Goal: Information Seeking & Learning: Check status

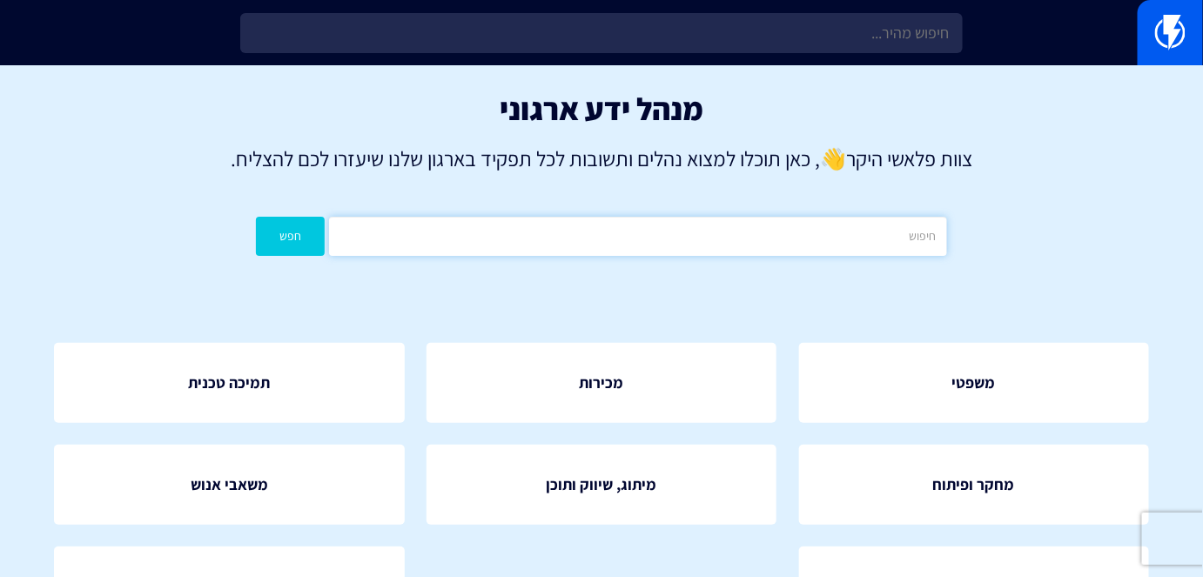
click at [827, 239] on input "text" at bounding box center [637, 236] width 617 height 39
type input "תבניות"
click at [296, 222] on button "חפש" at bounding box center [290, 236] width 69 height 39
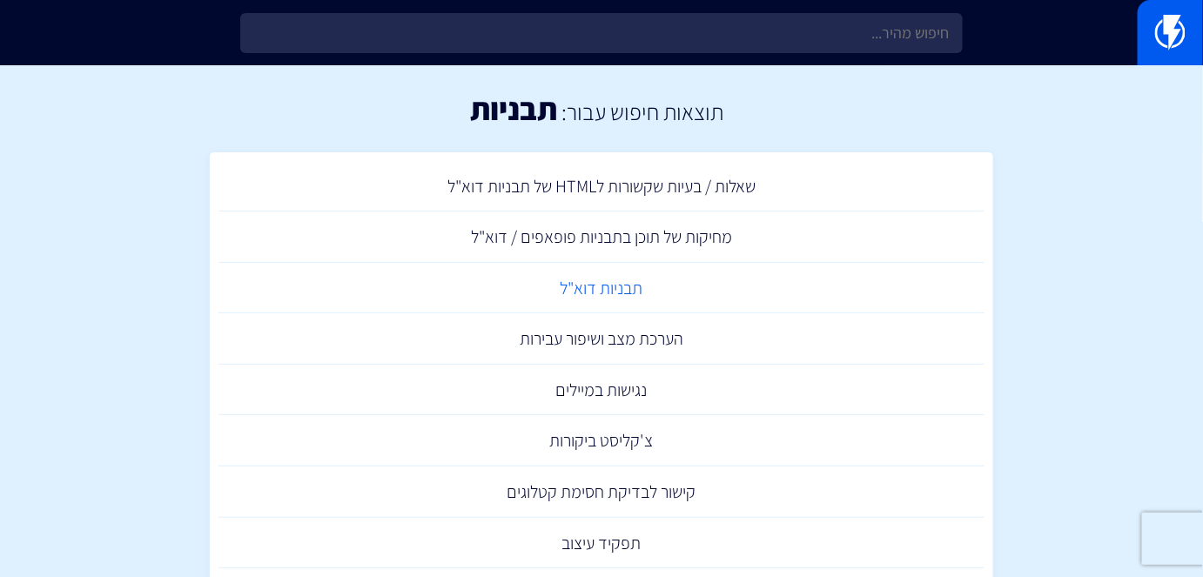
click at [617, 277] on link "תבניות דוא"ל" at bounding box center [602, 288] width 766 height 51
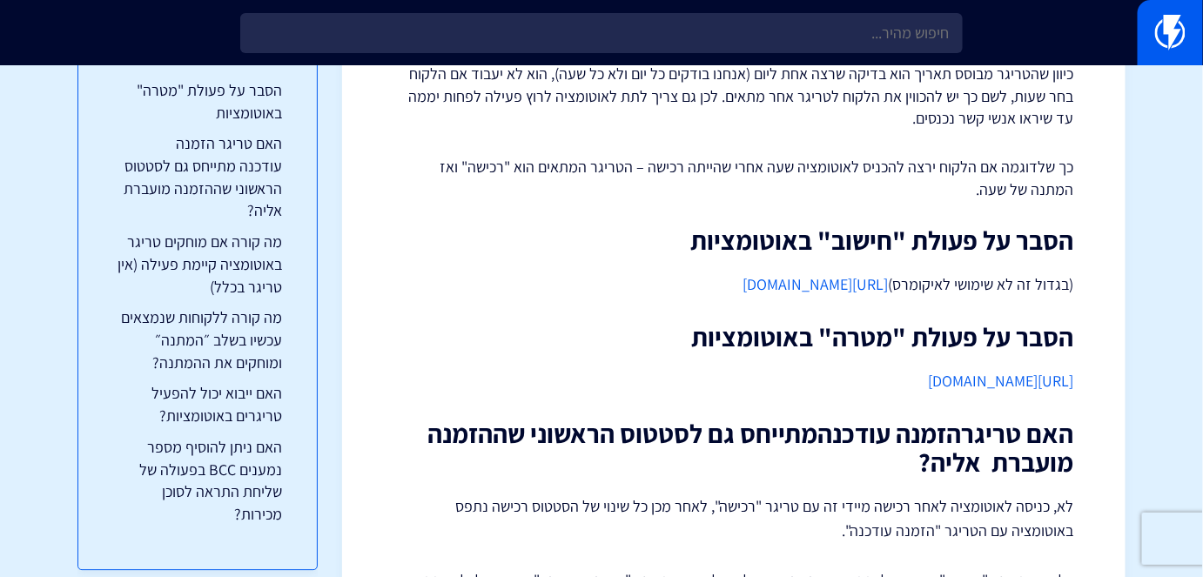
scroll to position [6728, 0]
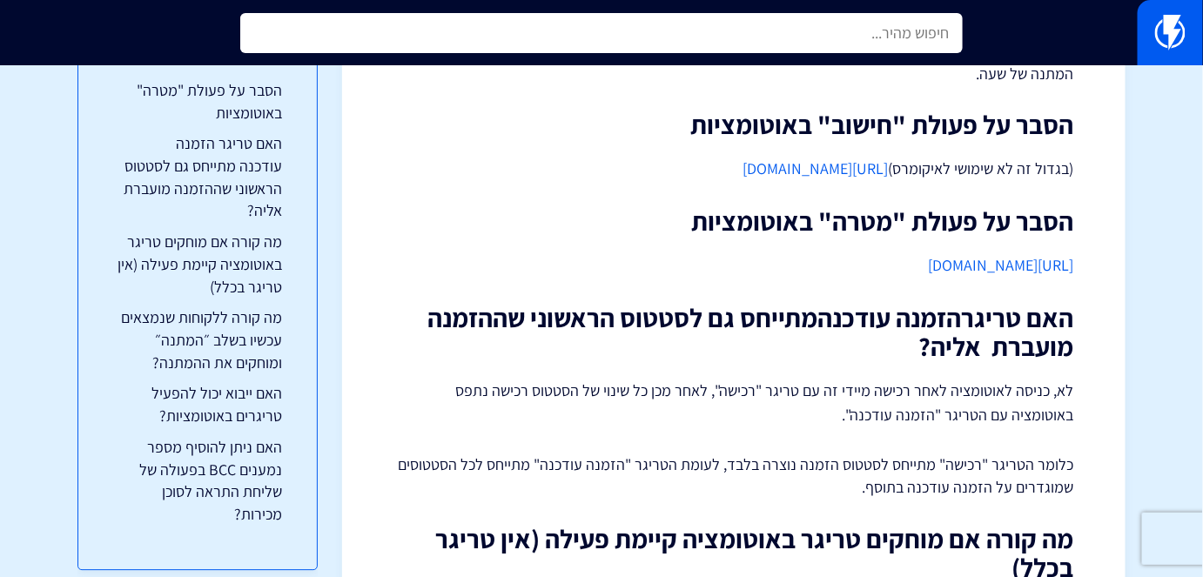
click at [754, 23] on input "text" at bounding box center [601, 33] width 722 height 40
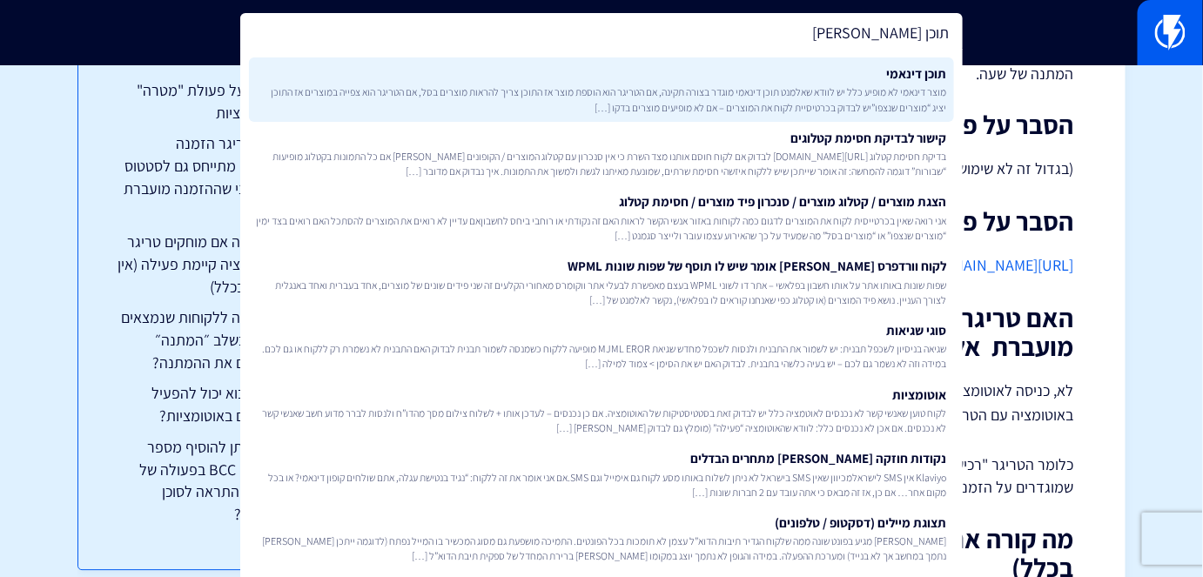
type input "תוכן דינ"
click at [747, 79] on link "תוכן דינאמי מוצר דינאמי לא מופיע כלל יש לוודא שאלמנט תוכן דינאמי מוגדר בצורה תק…" at bounding box center [601, 89] width 704 height 64
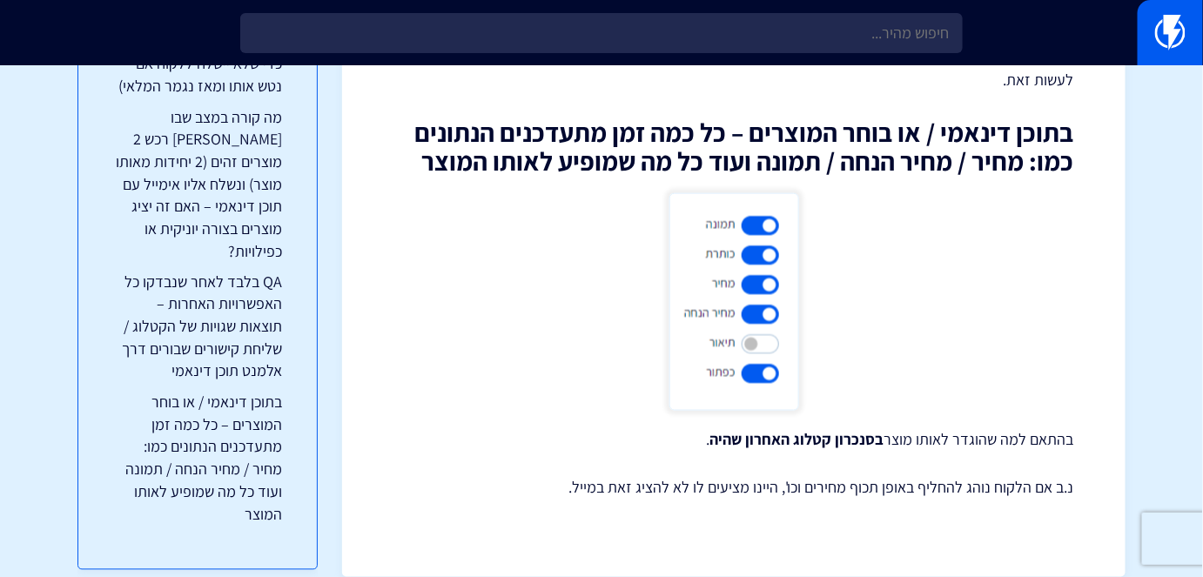
scroll to position [2777, 0]
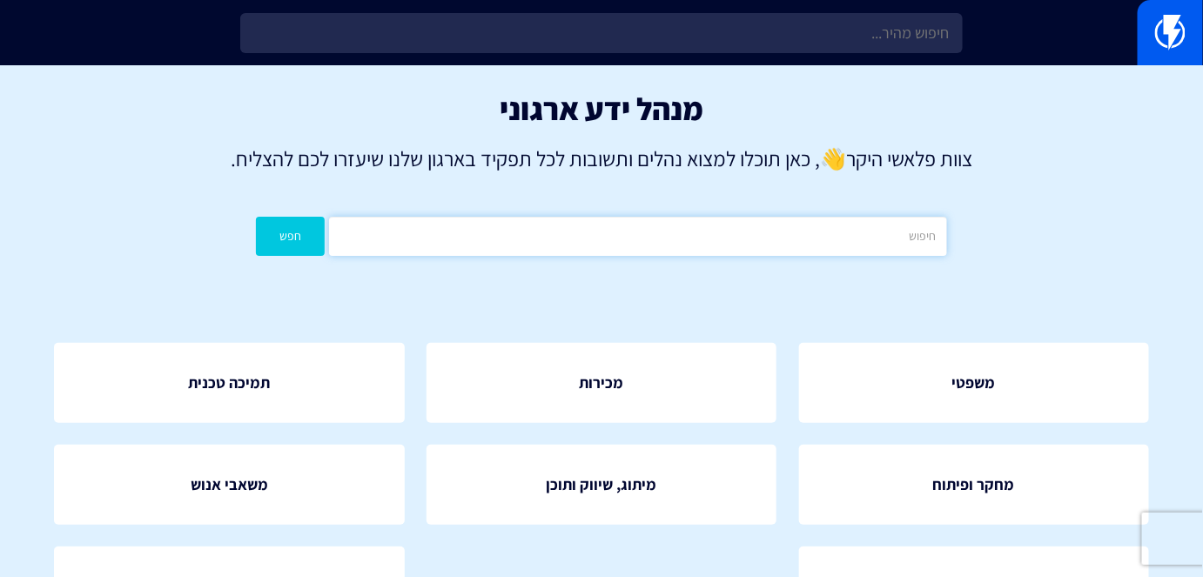
click at [873, 243] on input "text" at bounding box center [637, 236] width 617 height 39
type input "חסימה"
click at [269, 226] on button "חפש" at bounding box center [290, 236] width 69 height 39
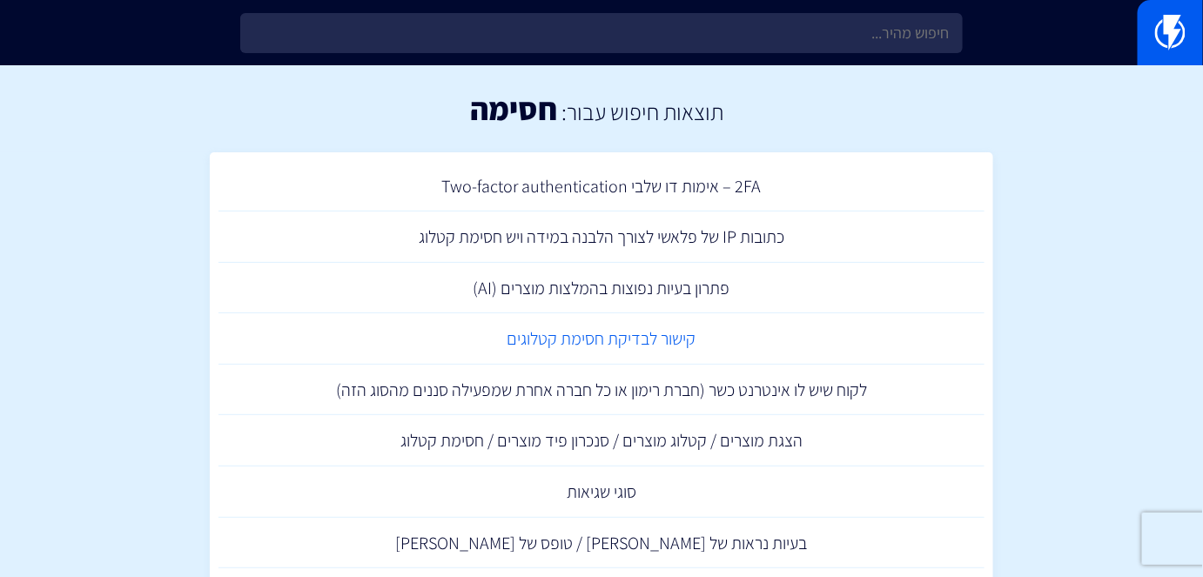
click at [643, 347] on link "קישור לבדיקת חסימת קטלוגים" at bounding box center [602, 338] width 766 height 51
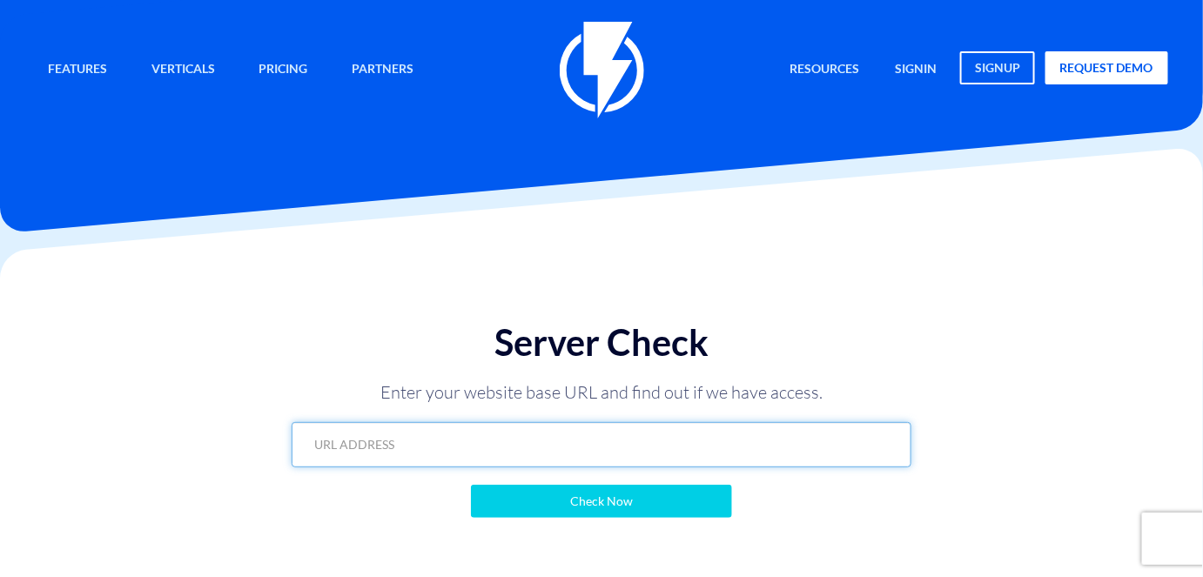
click at [700, 448] on input "text" at bounding box center [601, 444] width 619 height 45
paste input "https://homemygod.co.il/?flashy_export=products&flashy_pagination=true&per_page…"
type input "https://homemygod.co.il/?flashy_export=products&flashy_pagination=true&per_page…"
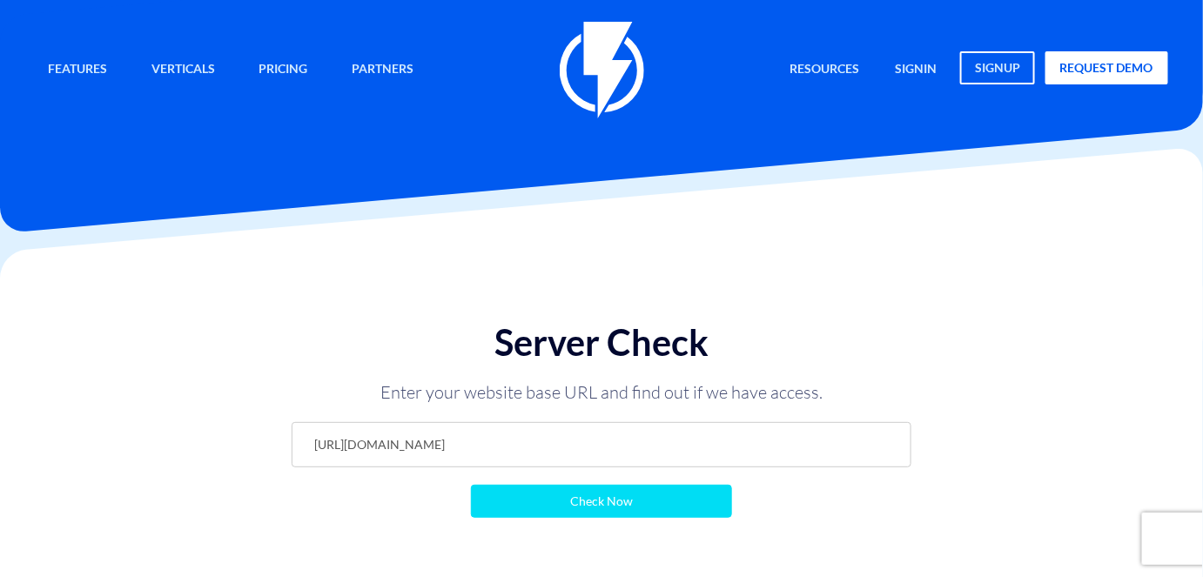
click at [687, 497] on input "Check Now" at bounding box center [601, 501] width 261 height 33
